Goal: Information Seeking & Learning: Find specific fact

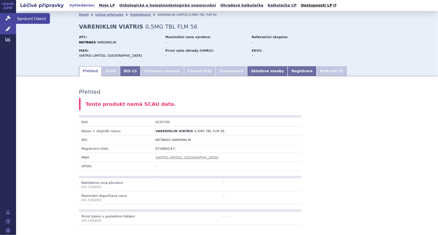
click at [10, 18] on icon at bounding box center [8, 18] width 5 height 5
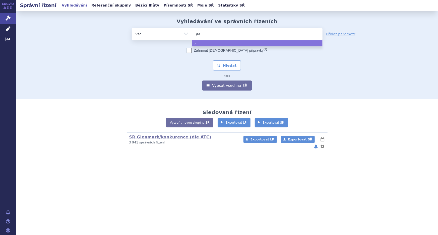
type input "pen"
type input "pent"
type input "pente"
type input "penteg"
type input "pentegi"
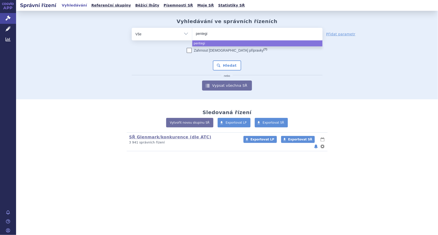
type input "pentegin"
select select "pentegin"
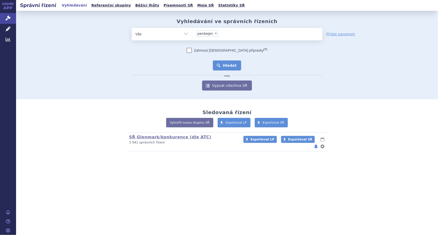
click at [229, 63] on button "Hledat" at bounding box center [227, 66] width 28 height 10
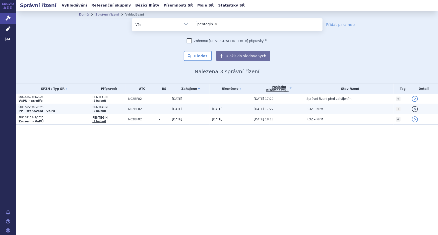
click at [204, 110] on td "27.06.2025" at bounding box center [189, 109] width 40 height 10
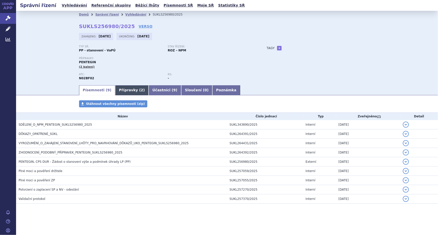
click at [121, 93] on link "Přípravky ( 2 )" at bounding box center [131, 90] width 33 height 10
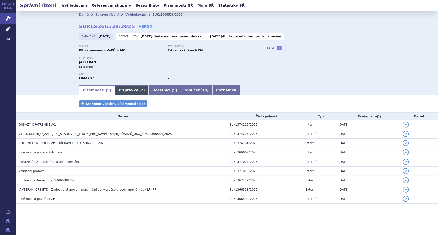
click at [126, 89] on link "Přípravky ( 2 )" at bounding box center [131, 90] width 33 height 10
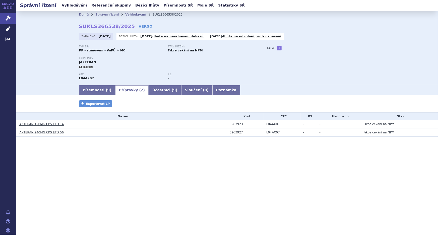
click at [44, 124] on link "JAXTERAN 120MG CPS ETD 14" at bounding box center [41, 125] width 45 height 4
click at [55, 124] on link "JAXTERAN 120MG CPS ETD 14" at bounding box center [41, 125] width 45 height 4
click at [159, 202] on div "Správní řízení Vyhledávání Referenční skupiny Běžící lhůty Písemnosti SŘ Moje S…" at bounding box center [227, 117] width 422 height 235
click at [43, 124] on link "JAXTERAN 120MG CPS ETD 14" at bounding box center [41, 125] width 45 height 4
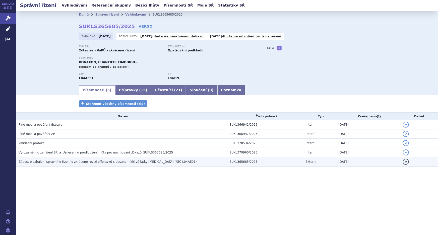
click at [59, 162] on span "Žádost o zahájení správního řízení o zkrácené revizi přípravků s obsahem léčivé…" at bounding box center [108, 162] width 178 height 4
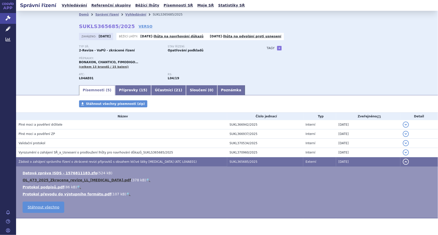
click at [32, 179] on link "OL_473_2025_Zkracena_revize_LL_fingolimod.pdf" at bounding box center [77, 180] width 108 height 4
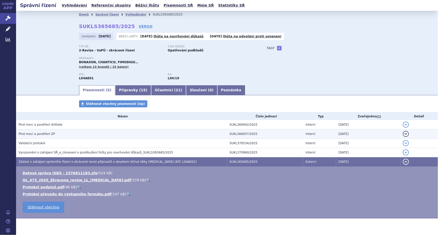
scroll to position [13, 0]
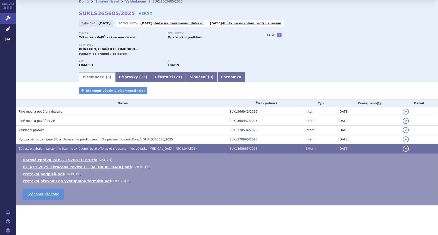
drag, startPoint x: 123, startPoint y: 13, endPoint x: 113, endPoint y: 13, distance: 10.0
click at [123, 13] on strong "SUKLS365685/2025" at bounding box center [107, 13] width 56 height 6
click at [81, 12] on strong "SUKLS365685/2025" at bounding box center [107, 13] width 56 height 6
drag, startPoint x: 78, startPoint y: 12, endPoint x: 123, endPoint y: 13, distance: 45.4
click at [123, 13] on strong "SUKLS365685/2025" at bounding box center [107, 13] width 56 height 6
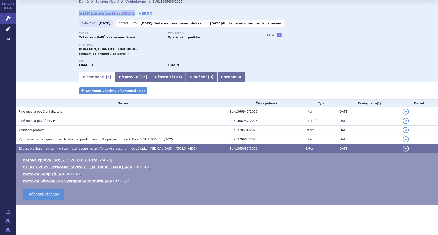
copy strong "SUKLS365685/2025"
click at [231, 50] on div "Přípravky: BONAXON, CHANTICO, FIMODIGO… (celkem 13 brandů / 15 balení)" at bounding box center [168, 50] width 178 height 12
click at [125, 1] on link "Vyhledávání" at bounding box center [135, 2] width 21 height 4
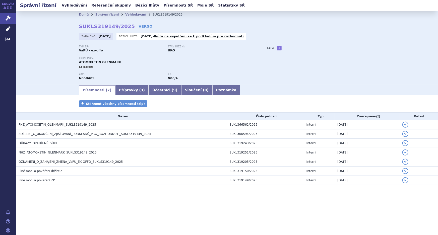
drag, startPoint x: 35, startPoint y: 124, endPoint x: 47, endPoint y: 131, distance: 13.8
click at [35, 124] on span "FHZ_ATOMOXETIN_GLENMARK_SUKLS319149_2025" at bounding box center [58, 125] width 78 height 4
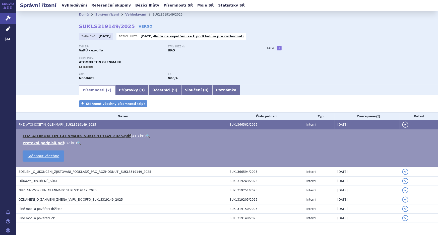
click at [62, 135] on link "FHZ_ATOMOXETIN_GLENMARK_SUKLS319149_2025.pdf" at bounding box center [77, 136] width 108 height 4
click at [58, 78] on div "Domů Správní řízení Vyhledávání SUKLS319149/2025 SUKLS319149/2025 VERSO Zahájen…" at bounding box center [227, 48] width 422 height 74
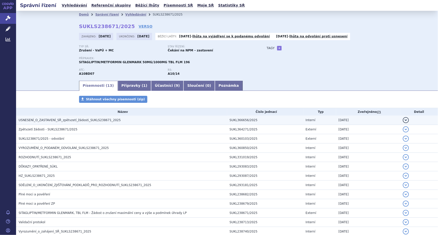
click at [76, 121] on span "USNESENÍ_O_ZASTAVENÍ_SŘ_zpětvzetí_žádosti_SUKLS238671_2025" at bounding box center [70, 120] width 102 height 4
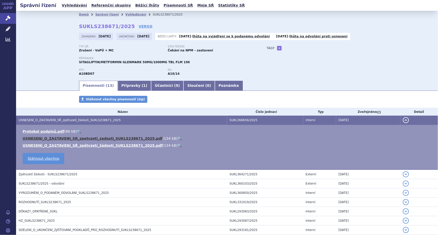
click at [51, 137] on link "USNESENI_O_ZASTAVENI_SR_zpetvzeti_zadosti_SUKLS238671_2025.pdf" at bounding box center [93, 139] width 140 height 4
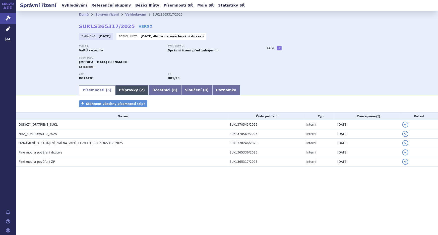
click at [122, 87] on link "Přípravky ( 2 )" at bounding box center [131, 90] width 33 height 10
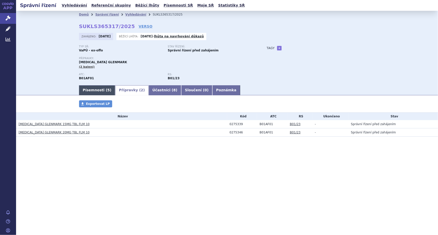
click at [93, 89] on link "Písemnosti ( 5 )" at bounding box center [97, 90] width 36 height 10
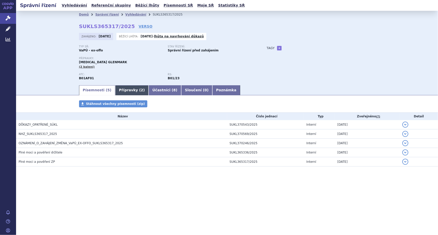
click at [124, 90] on link "Přípravky ( 2 )" at bounding box center [131, 90] width 33 height 10
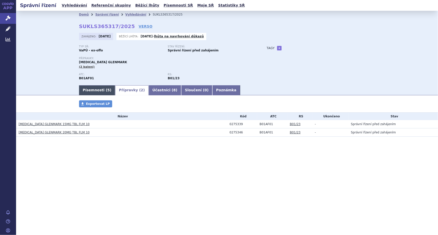
click at [91, 89] on link "Písemnosti ( 5 )" at bounding box center [97, 90] width 36 height 10
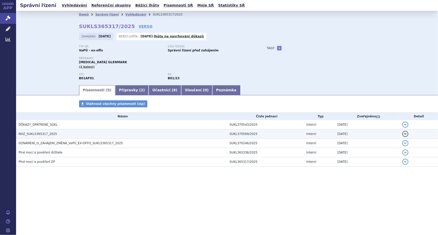
click at [41, 133] on span "NHZ_SUKLS365317_2025" at bounding box center [38, 134] width 38 height 4
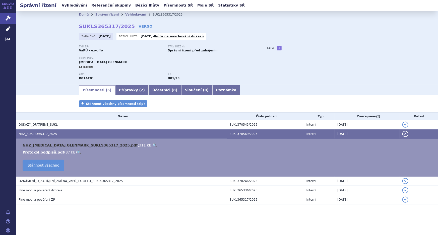
click at [46, 144] on link "NHZ_[MEDICAL_DATA] GLENMARK_SUKLS365317_2025.pdf" at bounding box center [80, 145] width 115 height 4
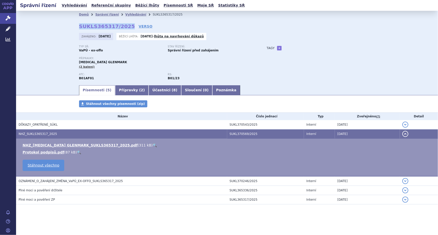
drag, startPoint x: 125, startPoint y: 27, endPoint x: 79, endPoint y: 27, distance: 45.9
click at [79, 27] on strong "SUKLS365317/2025" at bounding box center [107, 26] width 56 height 6
copy strong "SUKLS365317/2025"
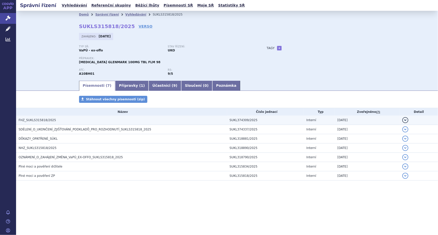
click at [40, 116] on td "FHZ_SUKLS315818/2025" at bounding box center [121, 120] width 211 height 9
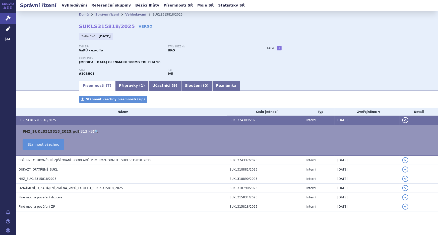
click at [58, 131] on link "FHZ_SUKLS315818_2025.pdf" at bounding box center [51, 132] width 57 height 4
click at [222, 59] on p "Přípravek:" at bounding box center [168, 58] width 178 height 3
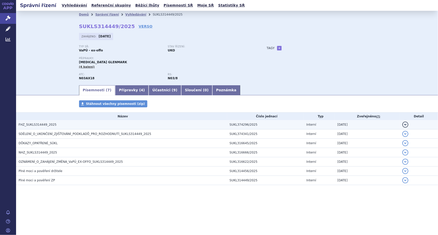
click at [71, 125] on h3 "FHZ_SUKLS314449_2025" at bounding box center [123, 124] width 209 height 5
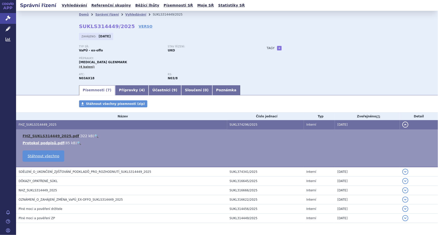
click at [62, 135] on link "FHZ_SUKLS314449_2025.pdf" at bounding box center [51, 136] width 57 height 4
click at [146, 47] on p "Typ SŘ:" at bounding box center [121, 46] width 84 height 3
drag, startPoint x: 232, startPoint y: 38, endPoint x: 246, endPoint y: 35, distance: 14.0
click at [232, 38] on div "Zahájeno: [DATE]" at bounding box center [227, 38] width 296 height 10
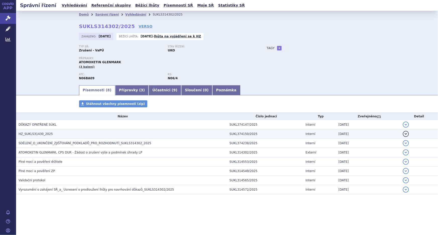
click at [30, 132] on h3 "HZ_SUKLS31430_2025" at bounding box center [123, 134] width 209 height 5
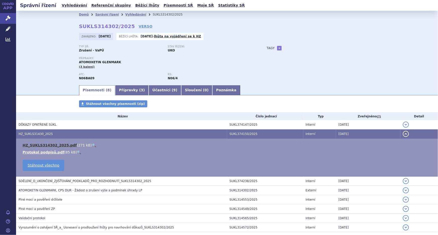
click at [43, 144] on link "HZ_SUKLS314302_2025.pdf" at bounding box center [50, 145] width 54 height 4
click at [126, 13] on link "Vyhledávání" at bounding box center [135, 15] width 21 height 4
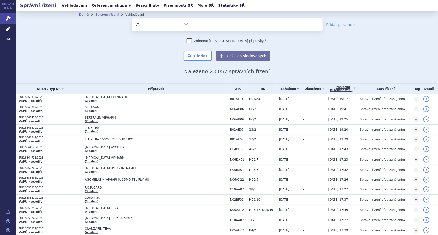
click at [237, 25] on ul at bounding box center [257, 23] width 130 height 11
click at [192, 25] on select at bounding box center [192, 24] width 0 height 13
paste input "SUKLS314272/2025"
type input "SUKLS314272/2025"
select select "SUKLS314272/2025"
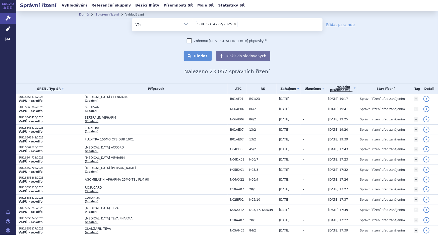
click at [196, 56] on button "Hledat" at bounding box center [198, 56] width 28 height 10
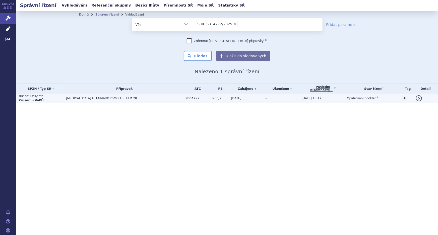
click at [148, 99] on span "[MEDICAL_DATA] GLENMARK 25MG TBL FLM 28" at bounding box center [124, 99] width 117 height 4
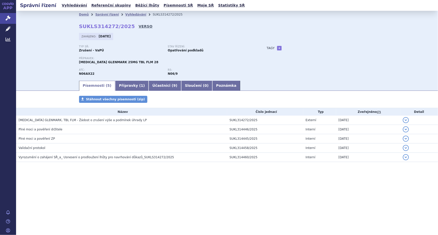
click at [139, 26] on link "VERSO" at bounding box center [146, 26] width 14 height 5
click at [125, 14] on link "Vyhledávání" at bounding box center [135, 15] width 21 height 4
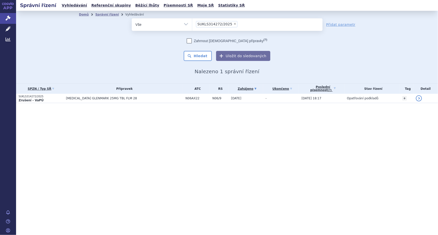
click at [233, 23] on span "×" at bounding box center [234, 23] width 3 height 3
click at [192, 23] on select "SUKLS314272/2025" at bounding box center [192, 24] width 0 height 13
select select
type input "SUKLS314317/2025"
select select "SUKLS314317/2025"
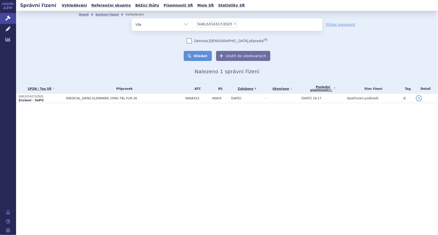
click at [196, 55] on button "Hledat" at bounding box center [198, 56] width 28 height 10
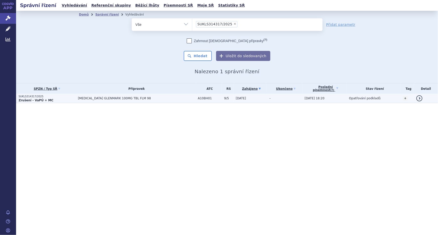
click at [129, 98] on span "SITAGLIPTIN GLENMARK 100MG TBL FLM 98" at bounding box center [136, 99] width 117 height 4
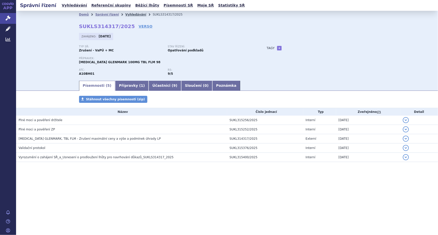
click at [132, 13] on link "Vyhledávání" at bounding box center [135, 15] width 21 height 4
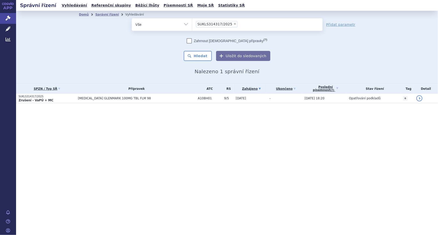
click at [233, 22] on span "×" at bounding box center [234, 23] width 3 height 3
click at [192, 22] on select "SUKLS314317/2025" at bounding box center [192, 24] width 0 height 13
select select
type input "SUKLS314374/2025"
select select "SUKLS314374/2025"
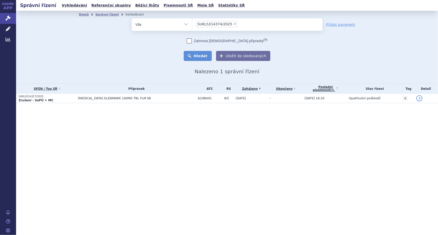
drag, startPoint x: 200, startPoint y: 55, endPoint x: 198, endPoint y: 59, distance: 4.4
click at [199, 55] on button "Hledat" at bounding box center [198, 56] width 28 height 10
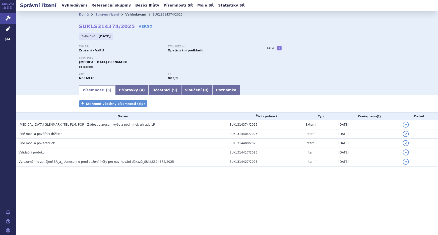
click at [130, 14] on link "Vyhledávání" at bounding box center [135, 15] width 21 height 4
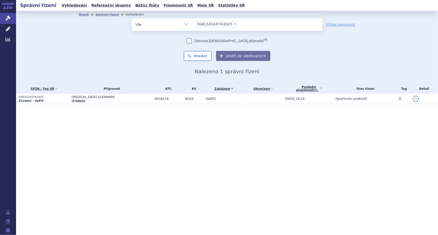
click at [233, 23] on span "×" at bounding box center [234, 23] width 3 height 3
click at [192, 23] on select "SUKLS314374/2025" at bounding box center [192, 24] width 0 height 13
select select
type input "SUKLS314302/2025"
select select "SUKLS314302/2025"
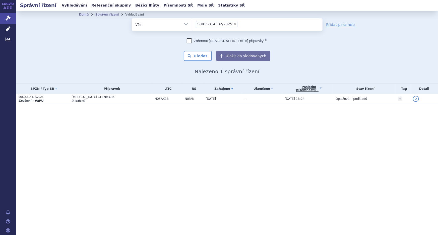
drag, startPoint x: 205, startPoint y: 58, endPoint x: 200, endPoint y: 69, distance: 12.3
click at [204, 58] on button "Hledat" at bounding box center [198, 56] width 28 height 10
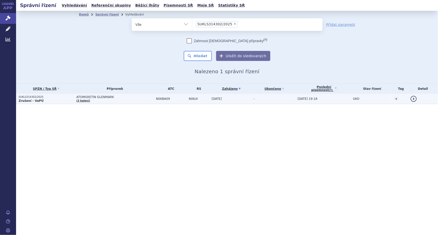
click at [177, 100] on span "N06BA09" at bounding box center [171, 99] width 30 height 4
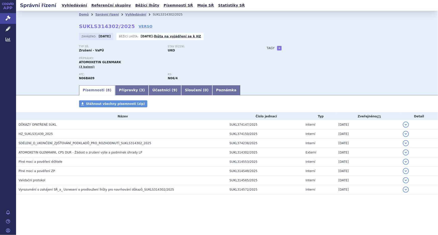
click at [227, 42] on div "Zahájeno: [DATE] Běžící lhůta: [DATE] - lhůta na vyjádření se k HZ" at bounding box center [227, 38] width 296 height 10
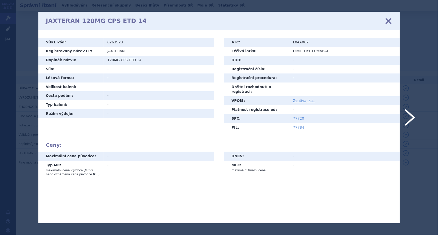
click at [388, 20] on icon at bounding box center [388, 21] width 11 height 11
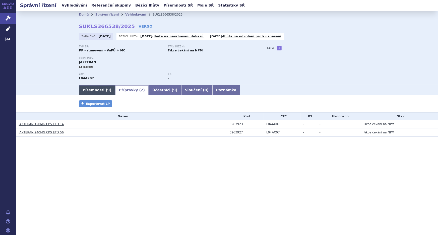
click at [90, 88] on link "Písemnosti ( 9 )" at bounding box center [97, 90] width 36 height 10
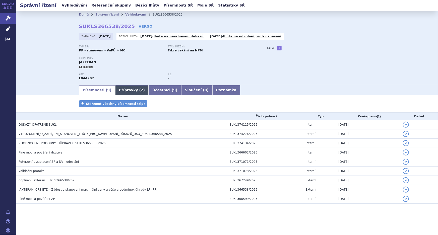
drag, startPoint x: 126, startPoint y: 92, endPoint x: 127, endPoint y: 100, distance: 8.1
click at [126, 92] on link "Přípravky ( 2 )" at bounding box center [131, 90] width 33 height 10
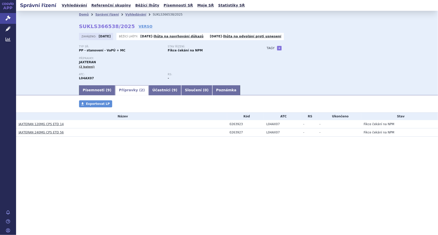
click at [271, 124] on td "L04AX07" at bounding box center [282, 124] width 37 height 8
copy td "L04AX07"
click at [127, 14] on link "Vyhledávání" at bounding box center [135, 15] width 21 height 4
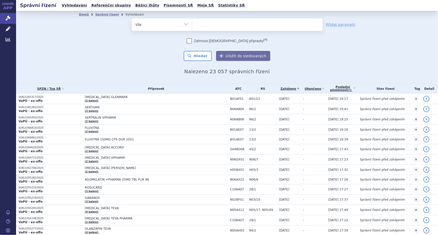
type input "L04AX07"
select select "L04AX07"
click at [201, 53] on button "Hledat" at bounding box center [198, 56] width 28 height 10
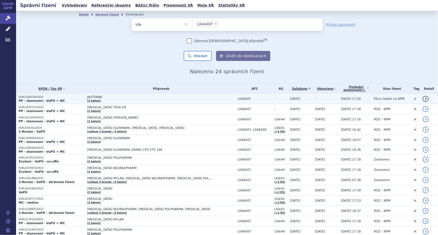
click at [202, 96] on span "JAXTERAN" at bounding box center [150, 97] width 126 height 4
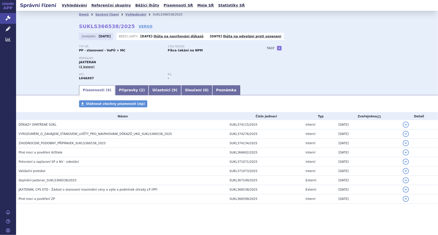
click at [149, 89] on link "Účastníci ( 9 )" at bounding box center [165, 90] width 32 height 10
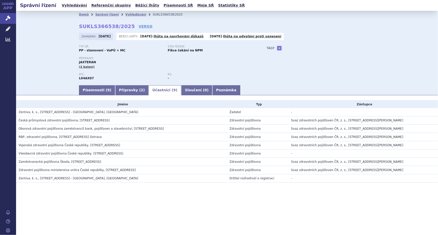
click at [248, 68] on div "Přípravky: [GEOGRAPHIC_DATA] (2 balení)" at bounding box center [168, 63] width 178 height 12
click at [95, 90] on link "Písemnosti ( 9 )" at bounding box center [97, 90] width 36 height 10
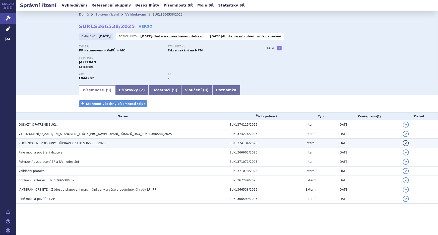
click at [60, 142] on span "ZHODNOCENÍ_PODOBNÝ_PŘÍPRAVEK_SUKLS366538_2025" at bounding box center [62, 144] width 87 height 4
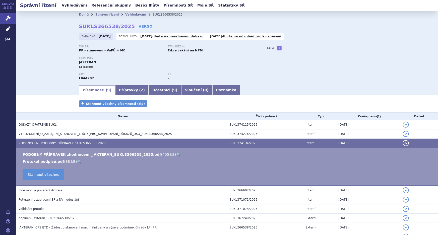
drag, startPoint x: 100, startPoint y: 155, endPoint x: 108, endPoint y: 160, distance: 9.1
click at [100, 155] on link "PODOBNÝ PŘÍPRAVEK zhodnocení _JAXTERAN_SUKLS366538_2025.pdf" at bounding box center [92, 155] width 139 height 4
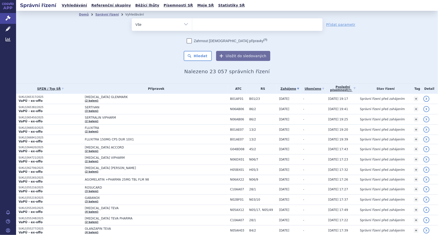
click at [201, 25] on ul at bounding box center [257, 23] width 130 height 11
click at [192, 25] on select at bounding box center [192, 24] width 0 height 13
click at [311, 55] on div "Zahrnout bratrské přípravky (?) Hledat Uložit do sledovaných" at bounding box center [227, 49] width 191 height 23
